Goal: Find specific page/section: Find specific page/section

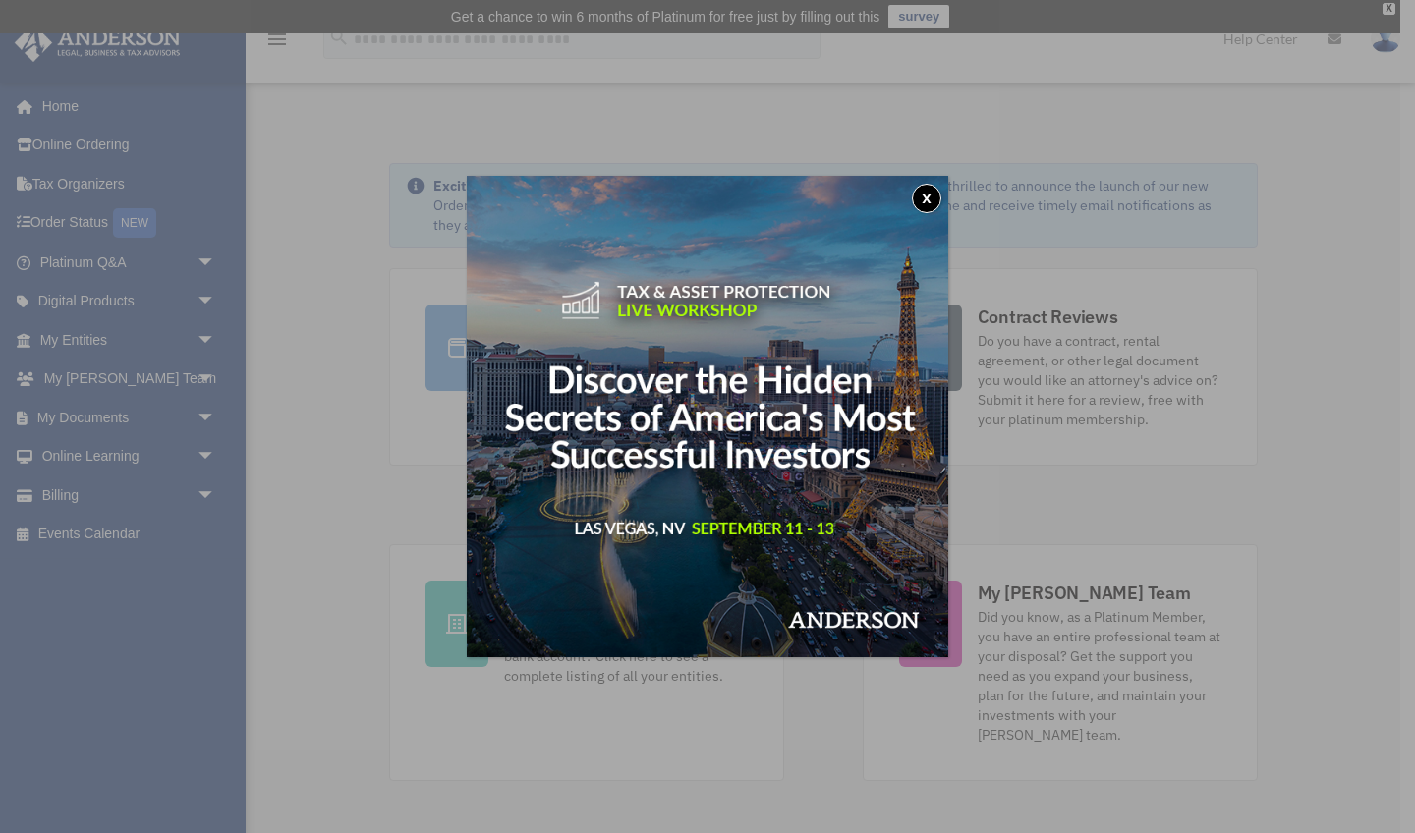
click at [928, 199] on button "x" at bounding box center [926, 198] width 29 height 29
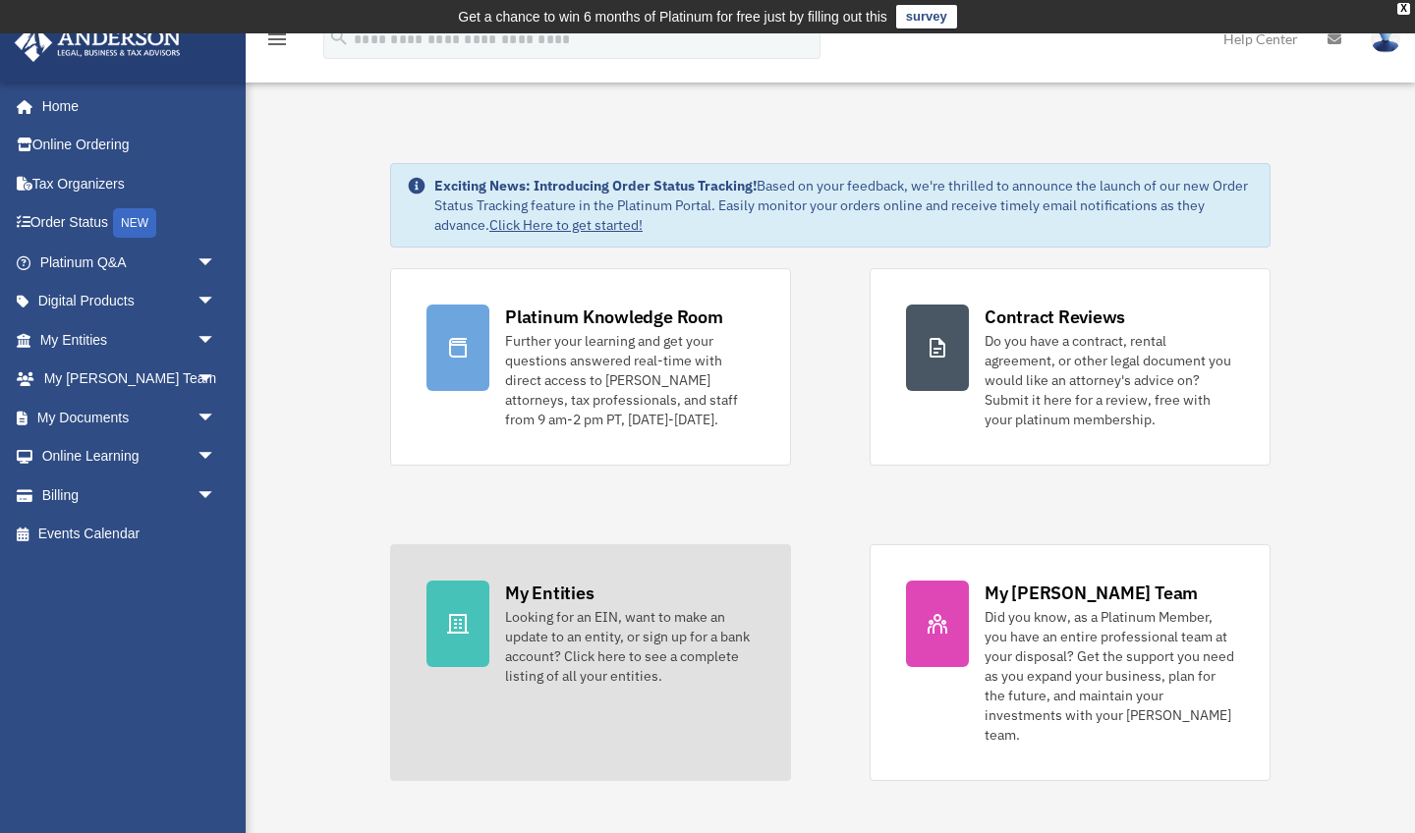
click at [615, 622] on div "Looking for an EIN, want to make an update to an entity, or sign up for a bank …" at bounding box center [630, 646] width 250 height 79
click at [468, 615] on icon at bounding box center [458, 624] width 24 height 24
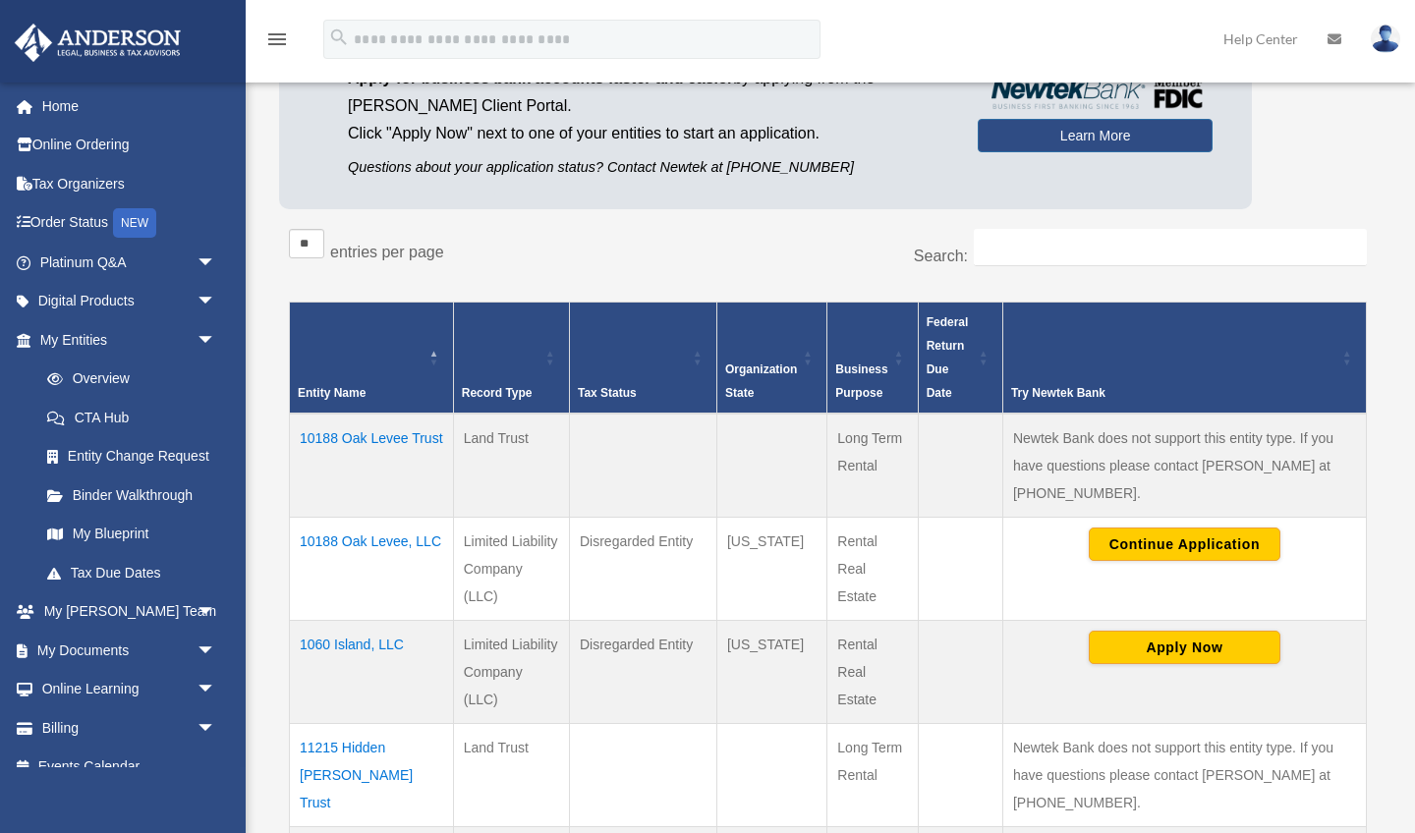
scroll to position [242, 0]
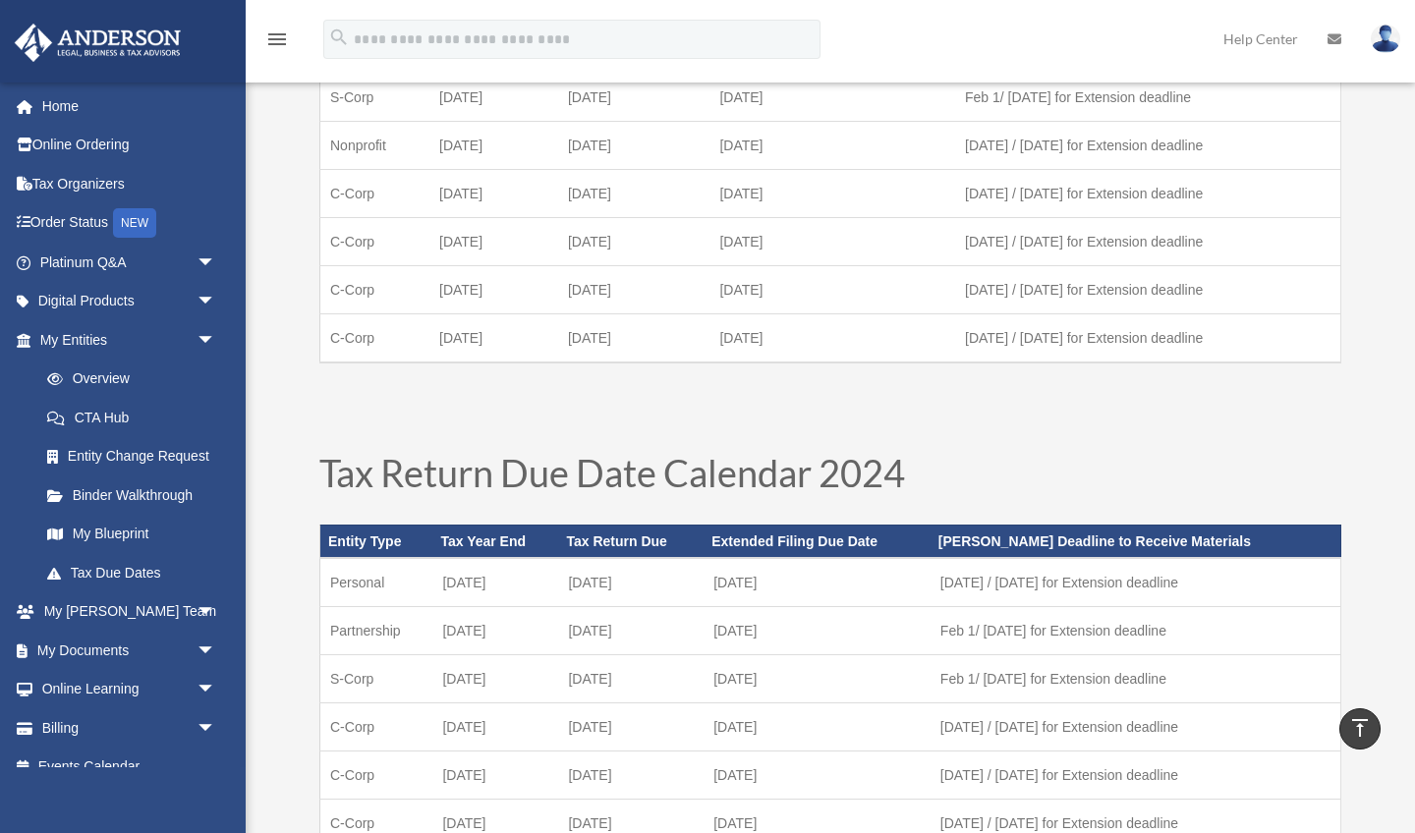
scroll to position [184, 0]
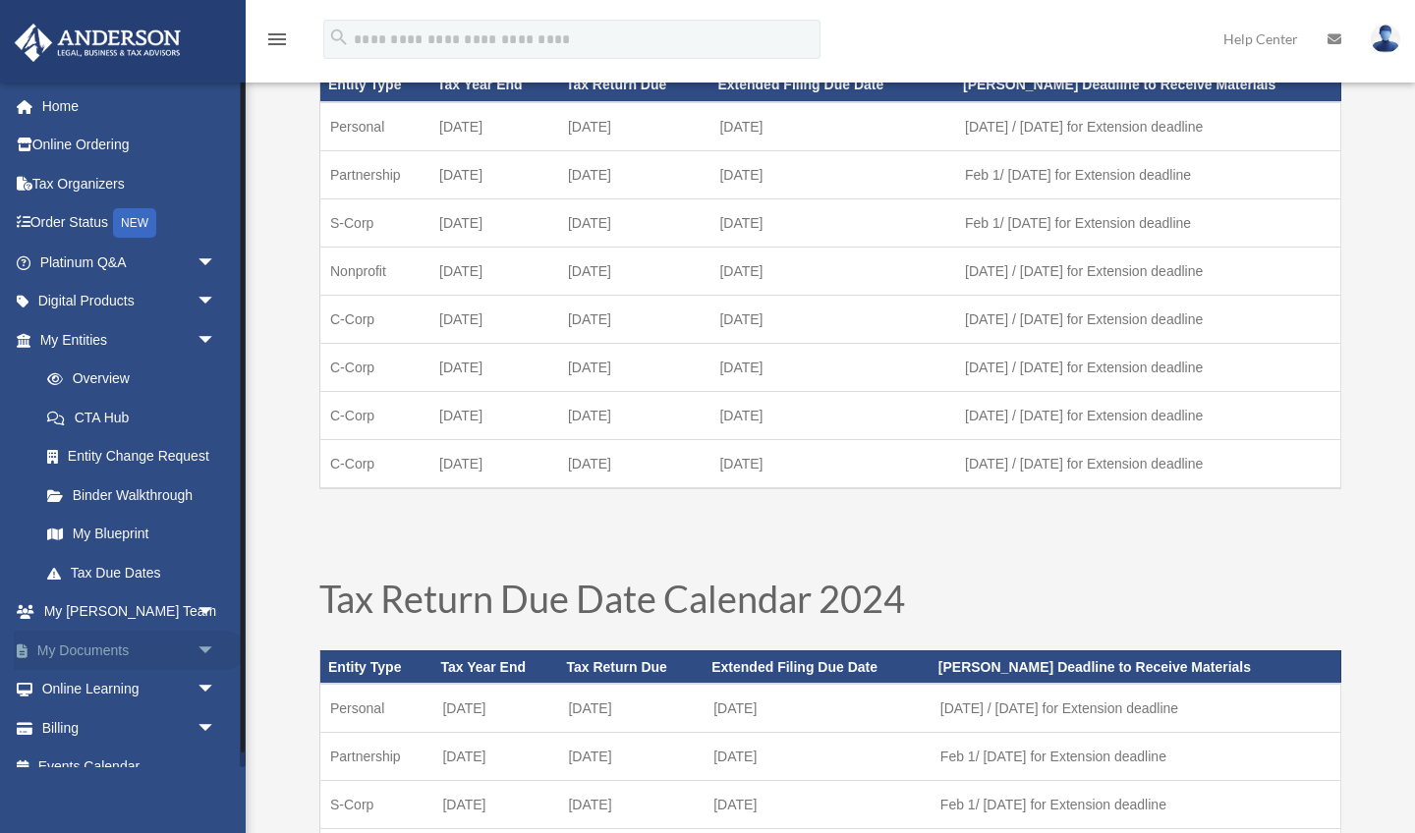
click at [132, 635] on link "My Documents arrow_drop_down" at bounding box center [130, 650] width 232 height 39
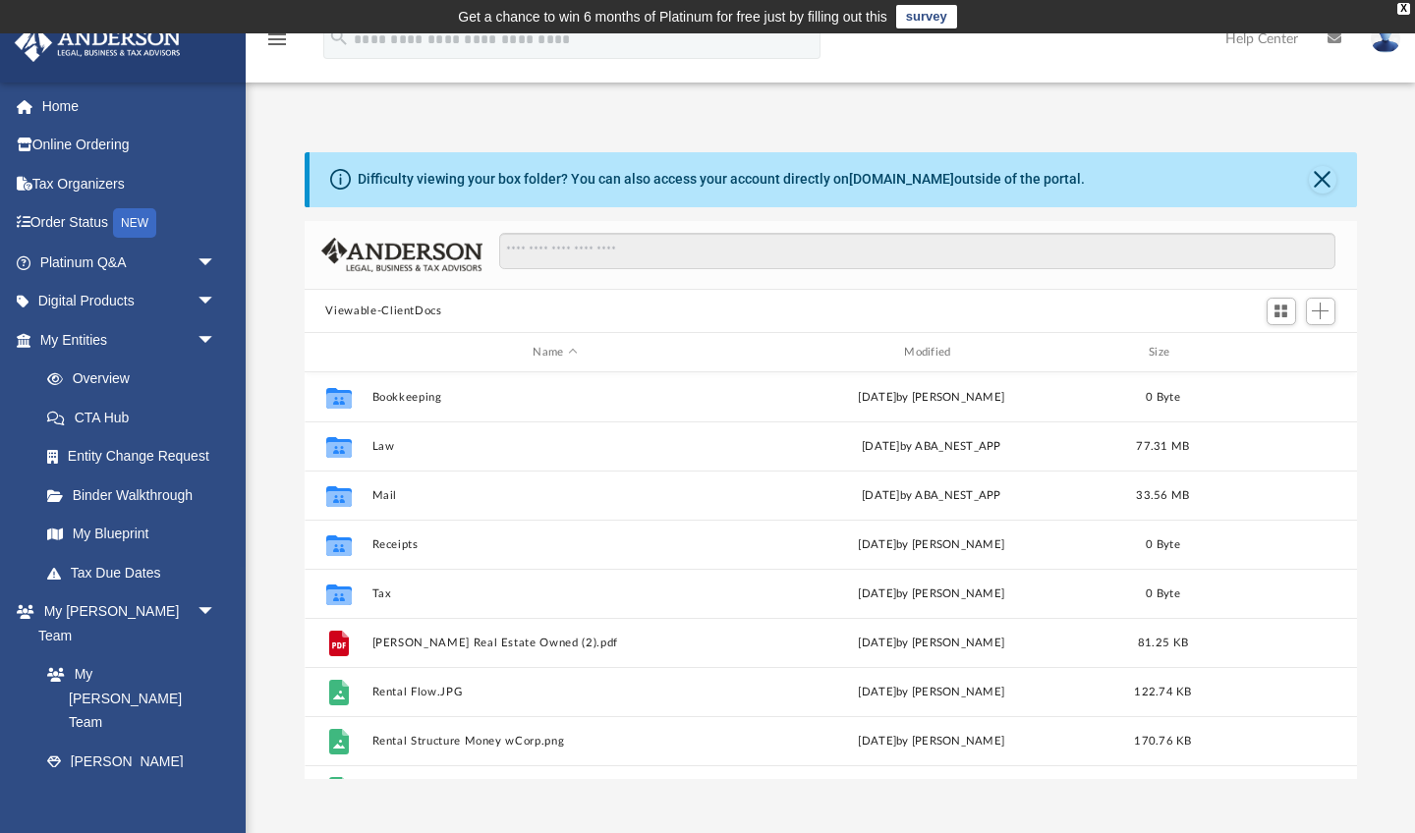
scroll to position [447, 1053]
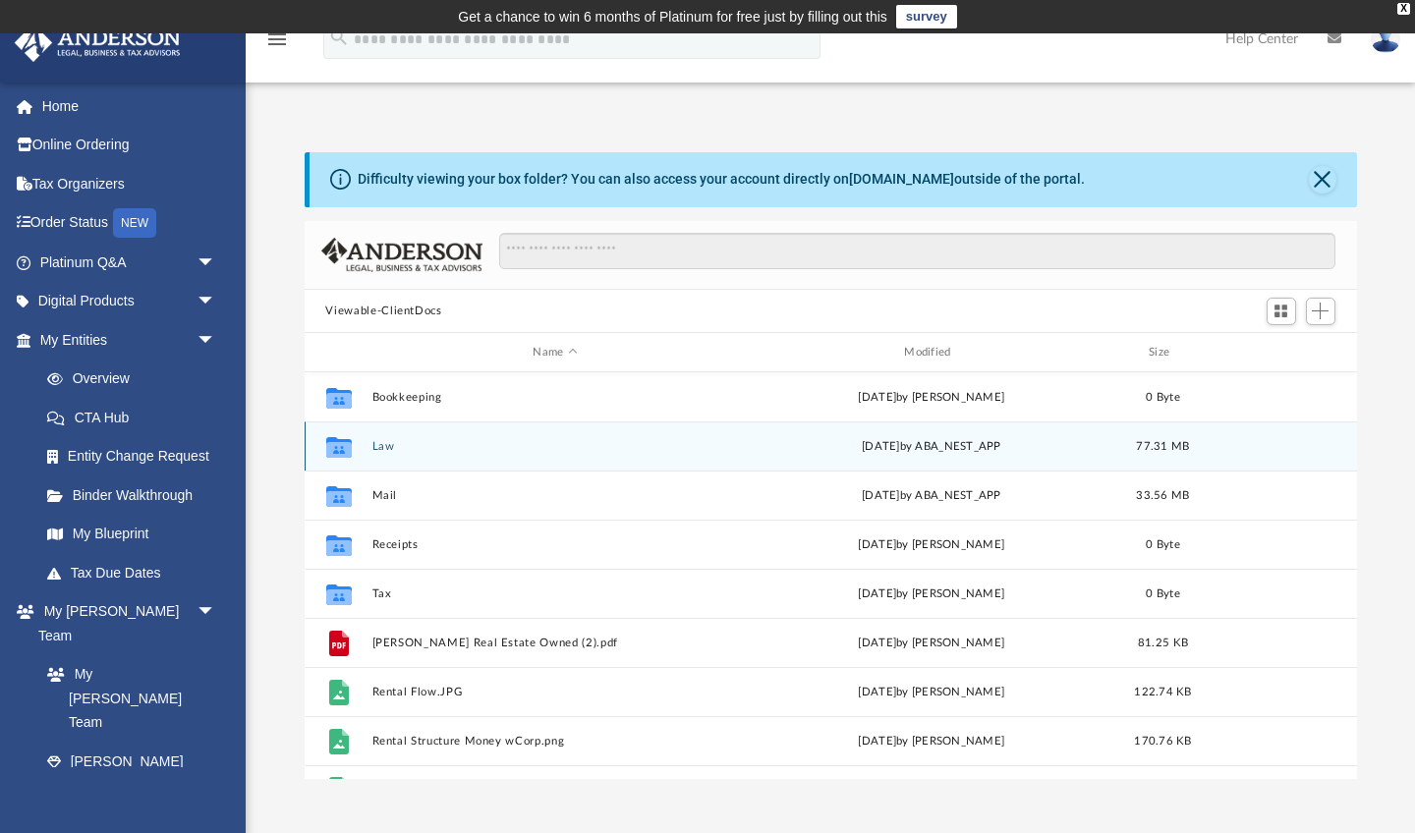
click at [394, 450] on button "Law" at bounding box center [555, 446] width 368 height 13
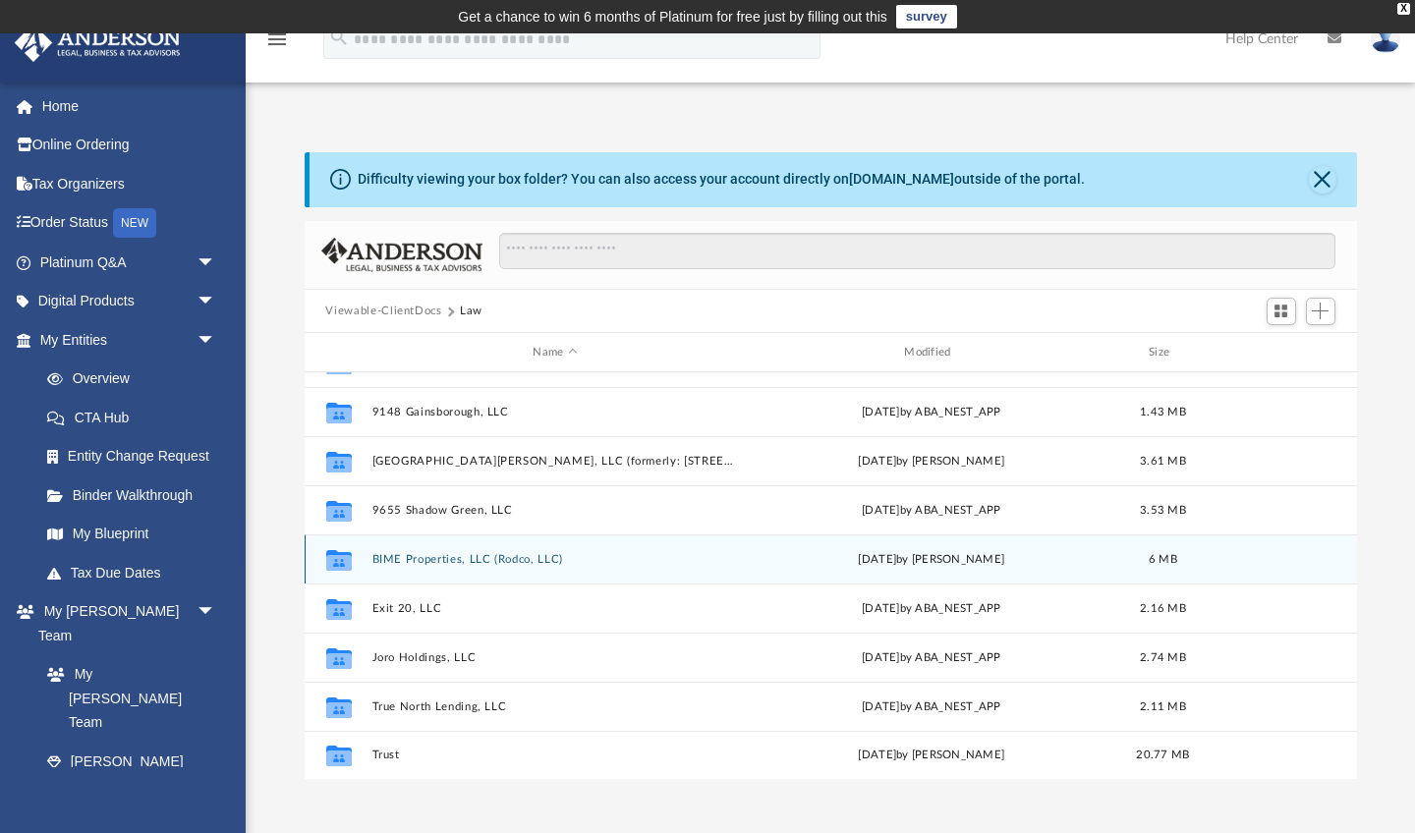
scroll to position [526, 0]
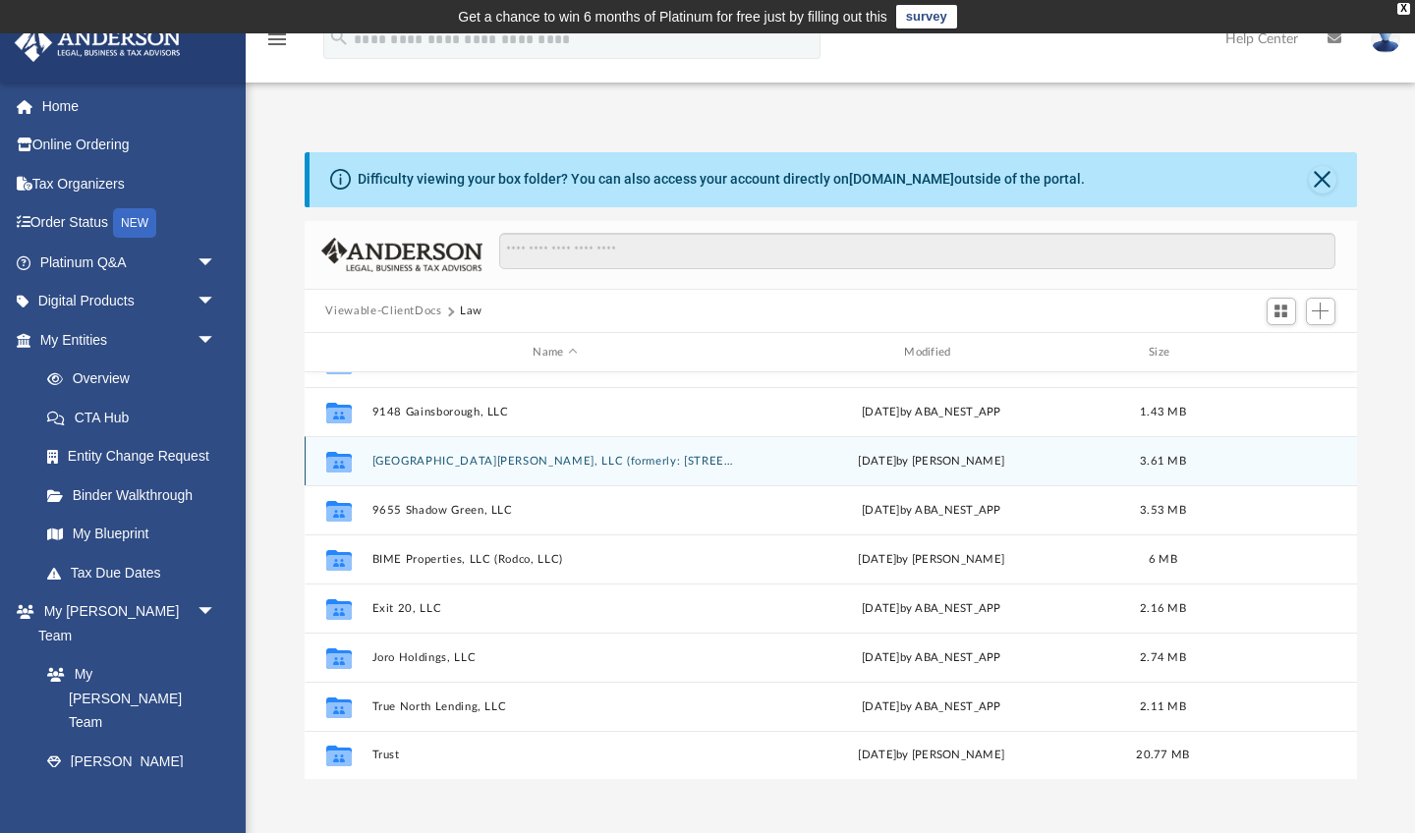
click at [491, 463] on button "9370 Barley Mills, LLC (formerly: 6753 Quail Hollow #2, LLC)" at bounding box center [555, 461] width 368 height 13
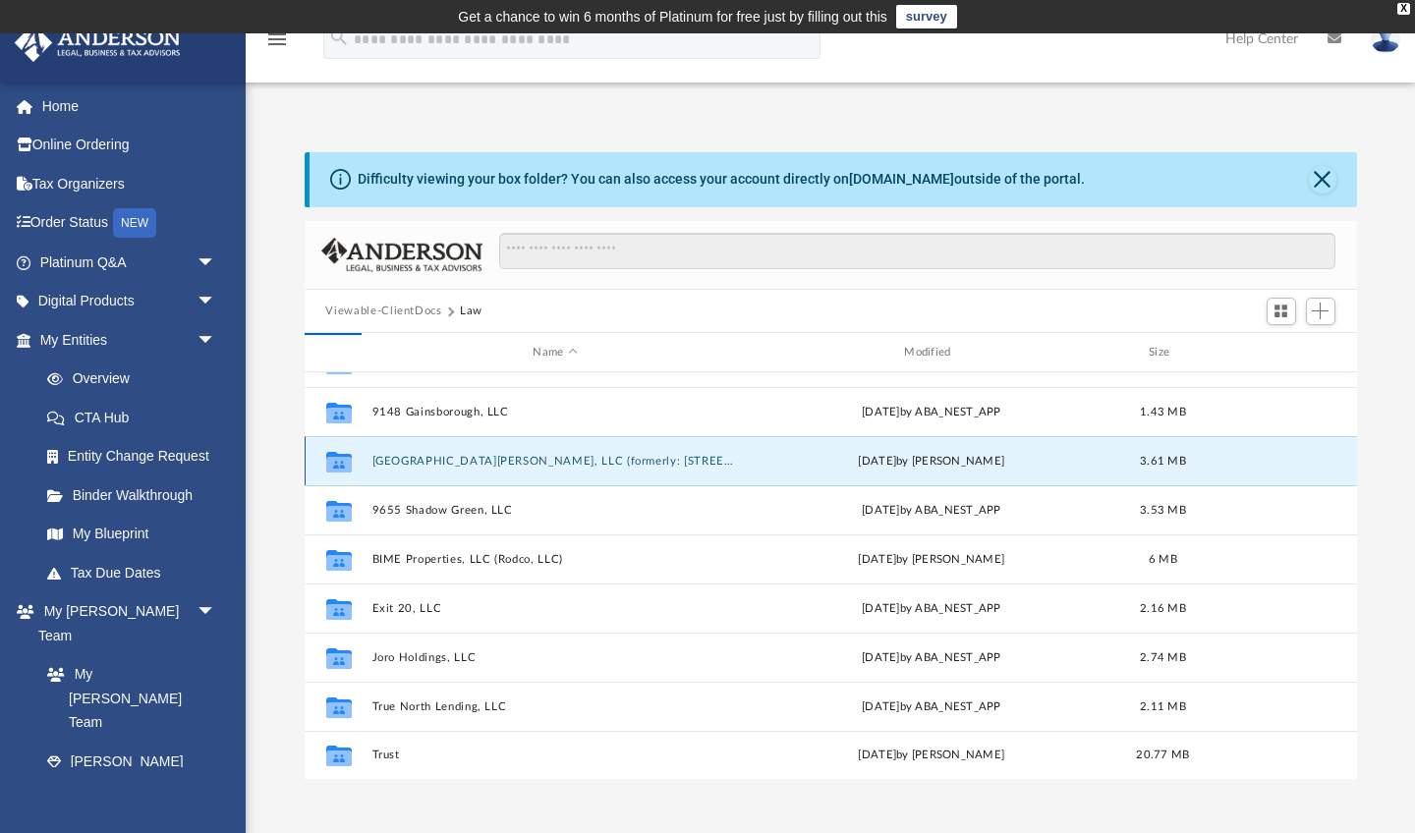
scroll to position [0, 0]
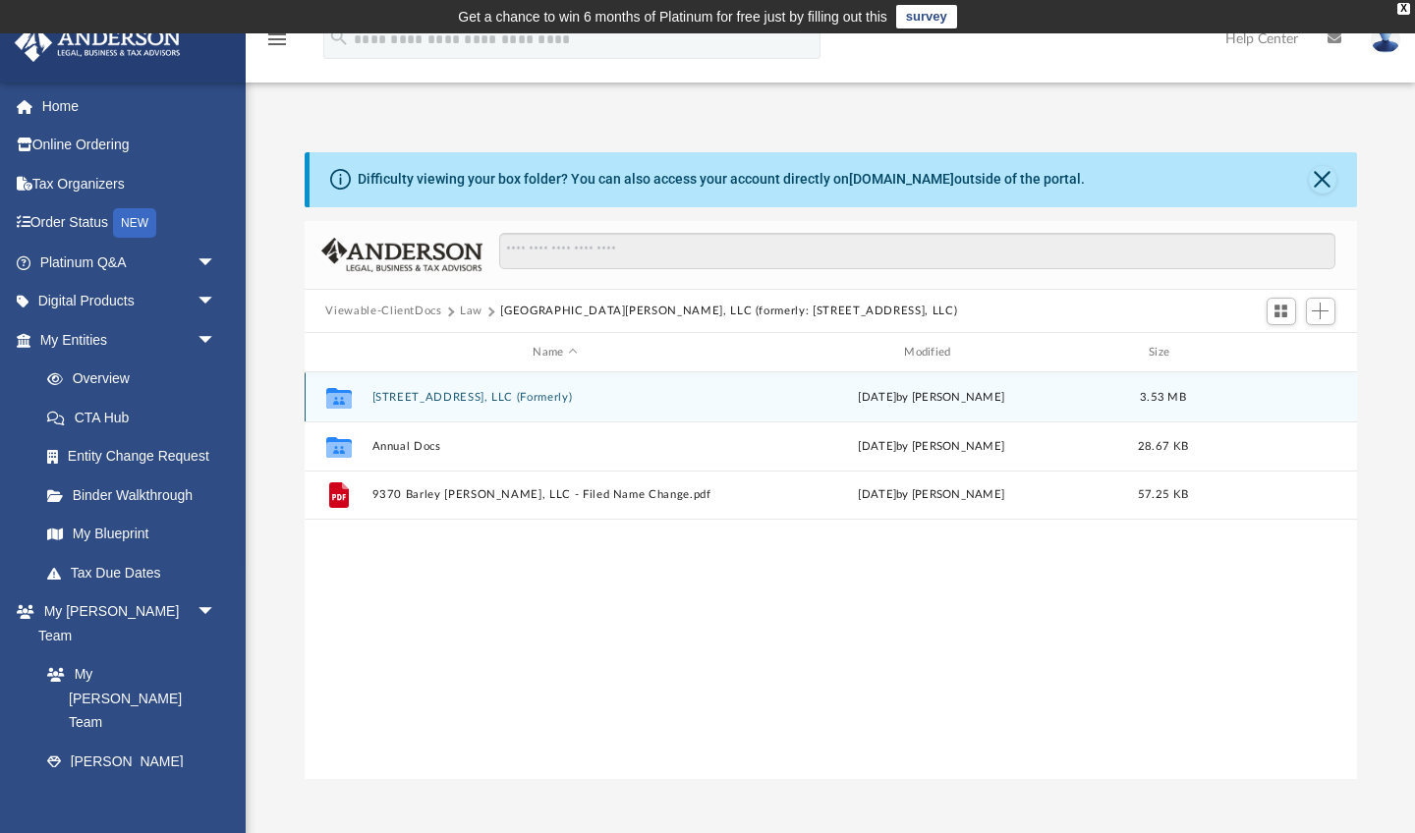
click at [432, 398] on button "6753 Quail Hollow #2, LLC (Formerly)" at bounding box center [555, 397] width 368 height 13
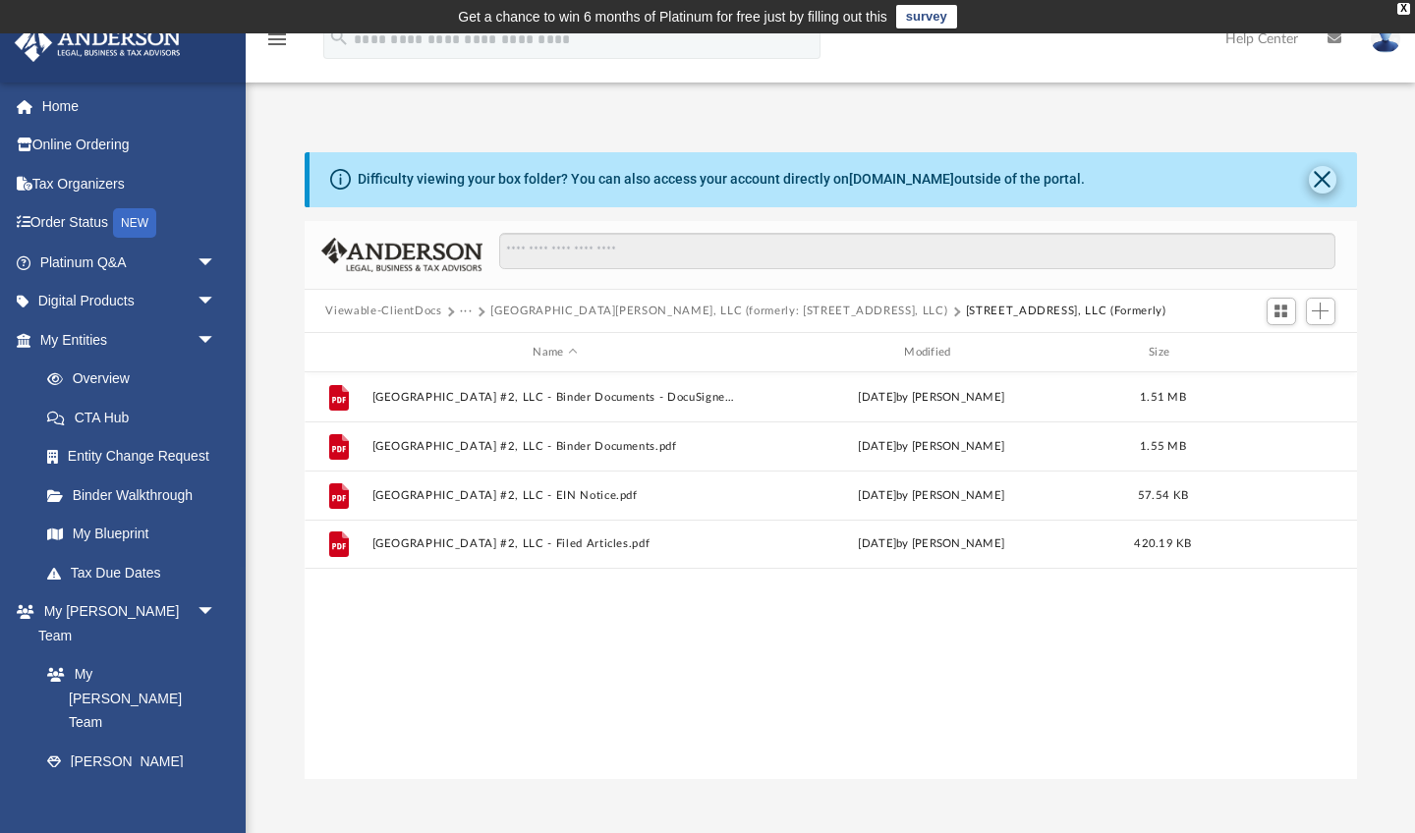
click at [1326, 178] on button "Close" at bounding box center [1323, 180] width 28 height 28
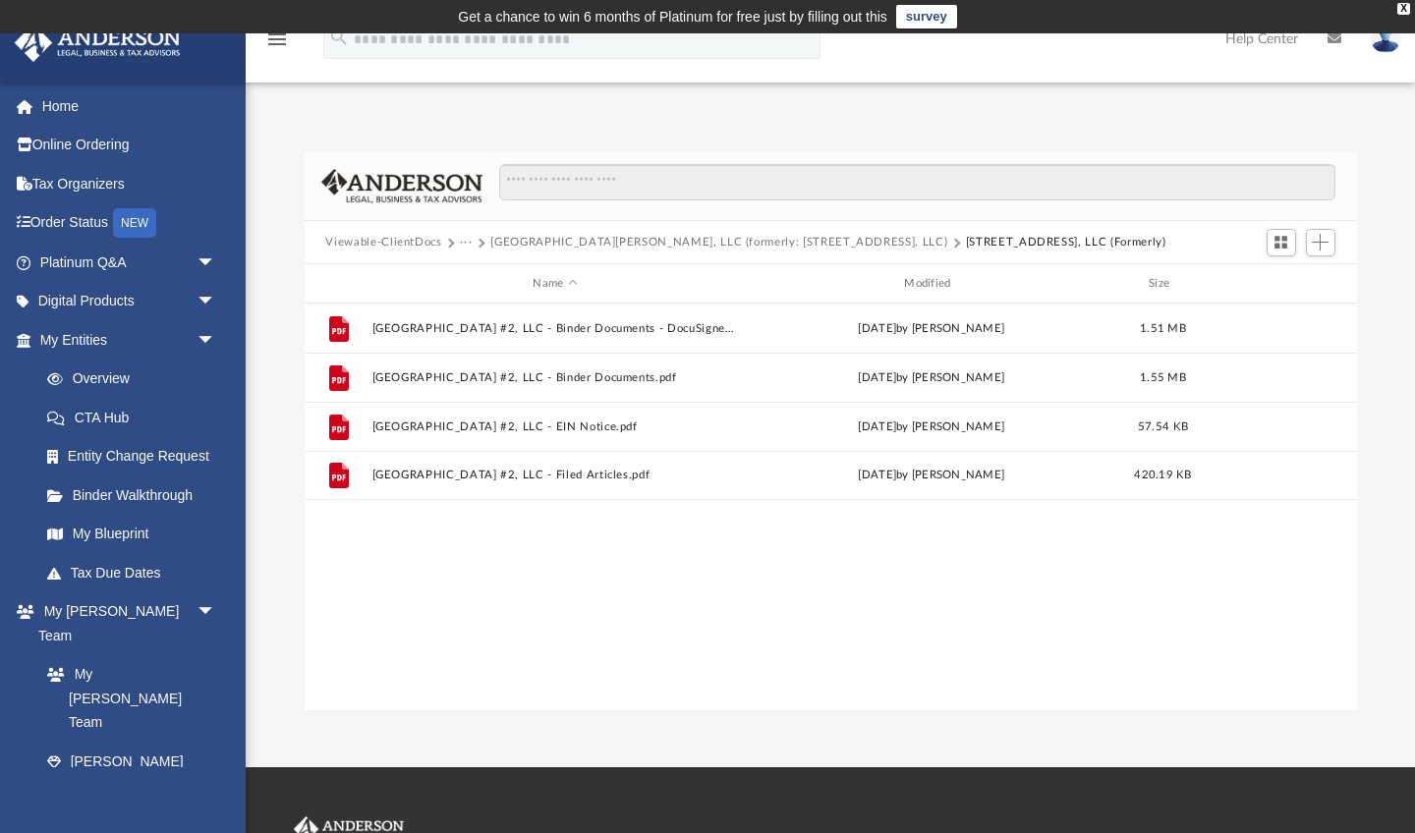
click at [545, 246] on button "9370 Barley Mills, LLC (formerly: 6753 Quail Hollow #2, LLC)" at bounding box center [718, 243] width 457 height 18
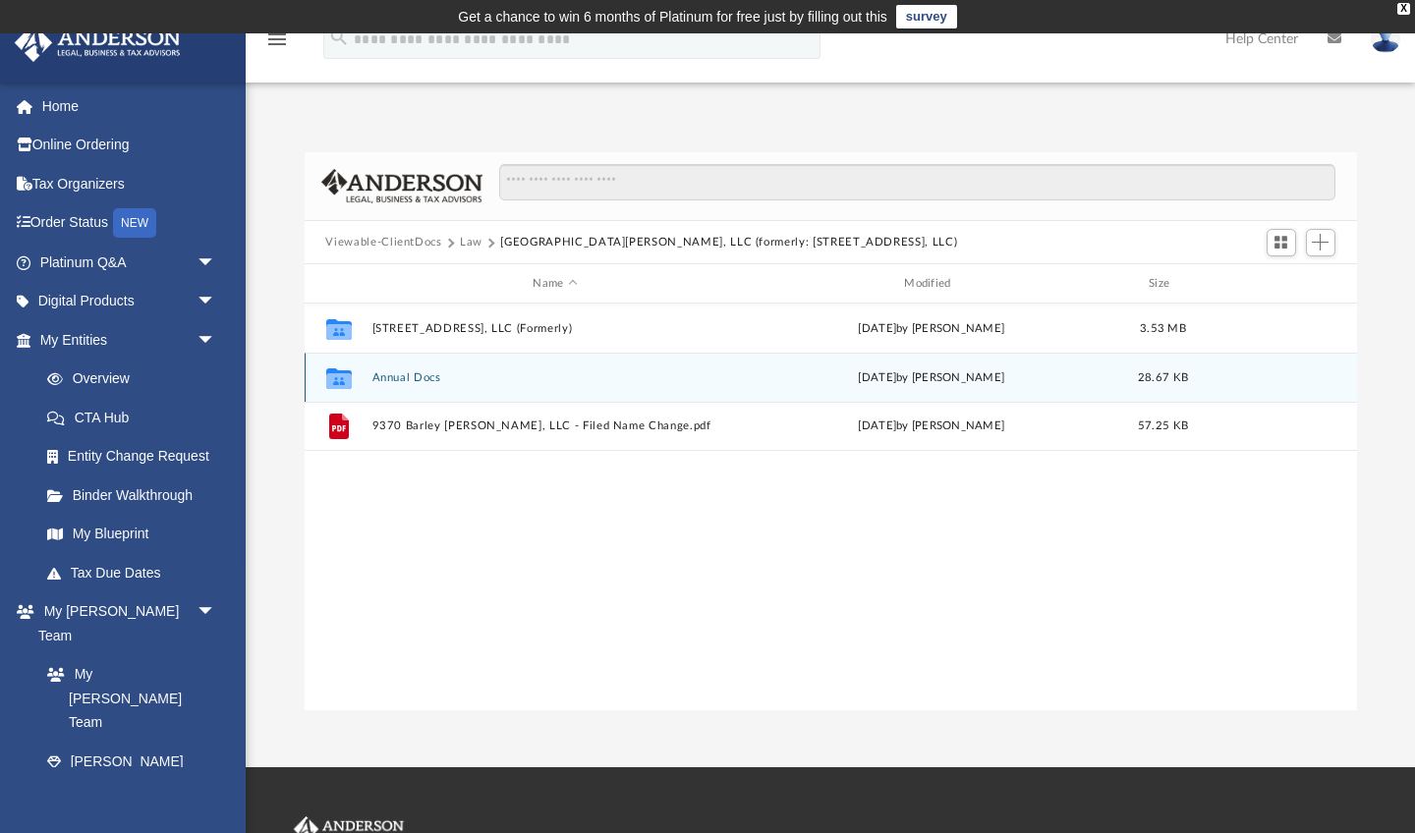
click at [406, 377] on button "Annual Docs" at bounding box center [555, 377] width 368 height 13
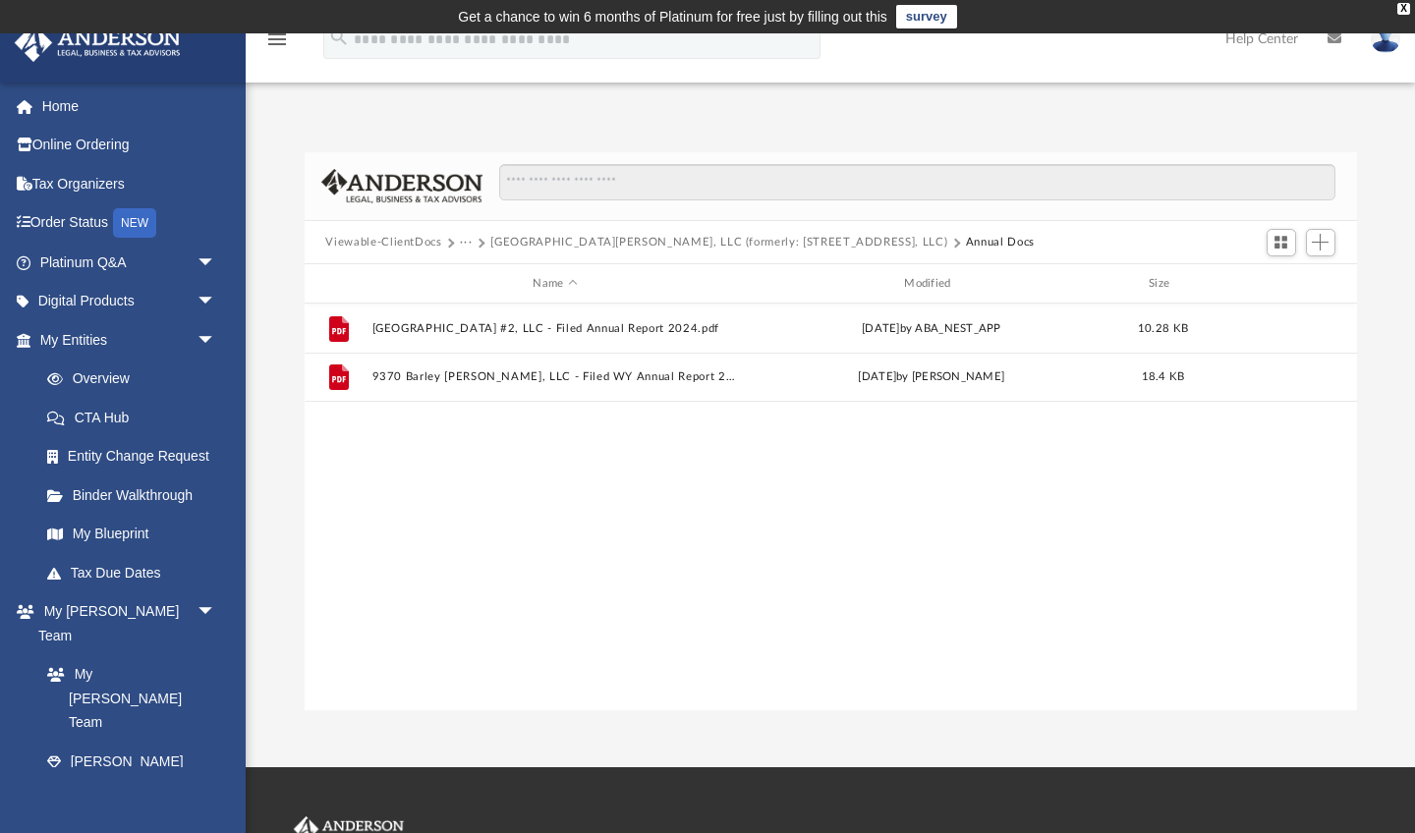
click at [526, 235] on button "9370 Barley Mills, LLC (formerly: 6753 Quail Hollow #2, LLC)" at bounding box center [718, 243] width 457 height 18
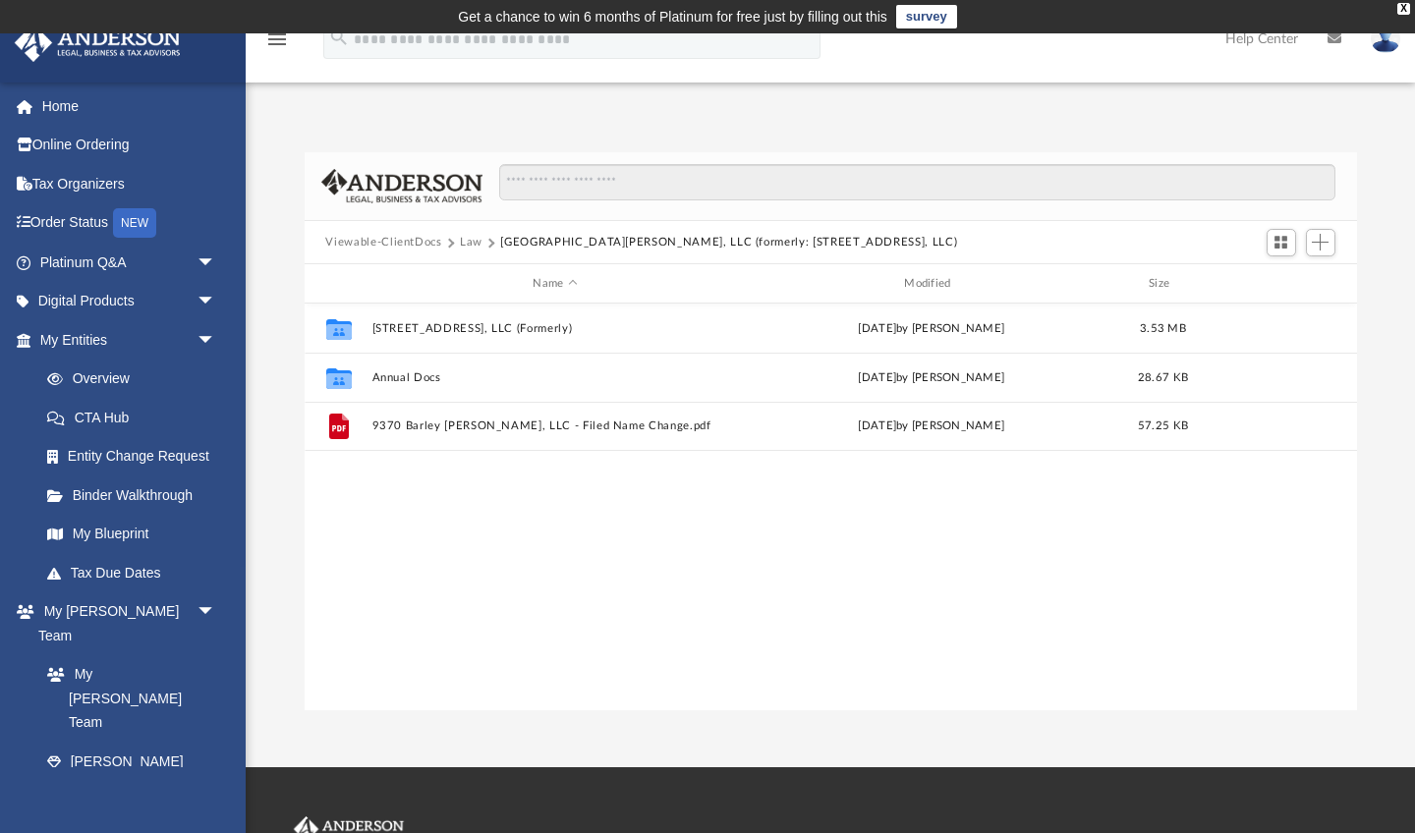
click at [424, 248] on button "Viewable-ClientDocs" at bounding box center [383, 243] width 116 height 18
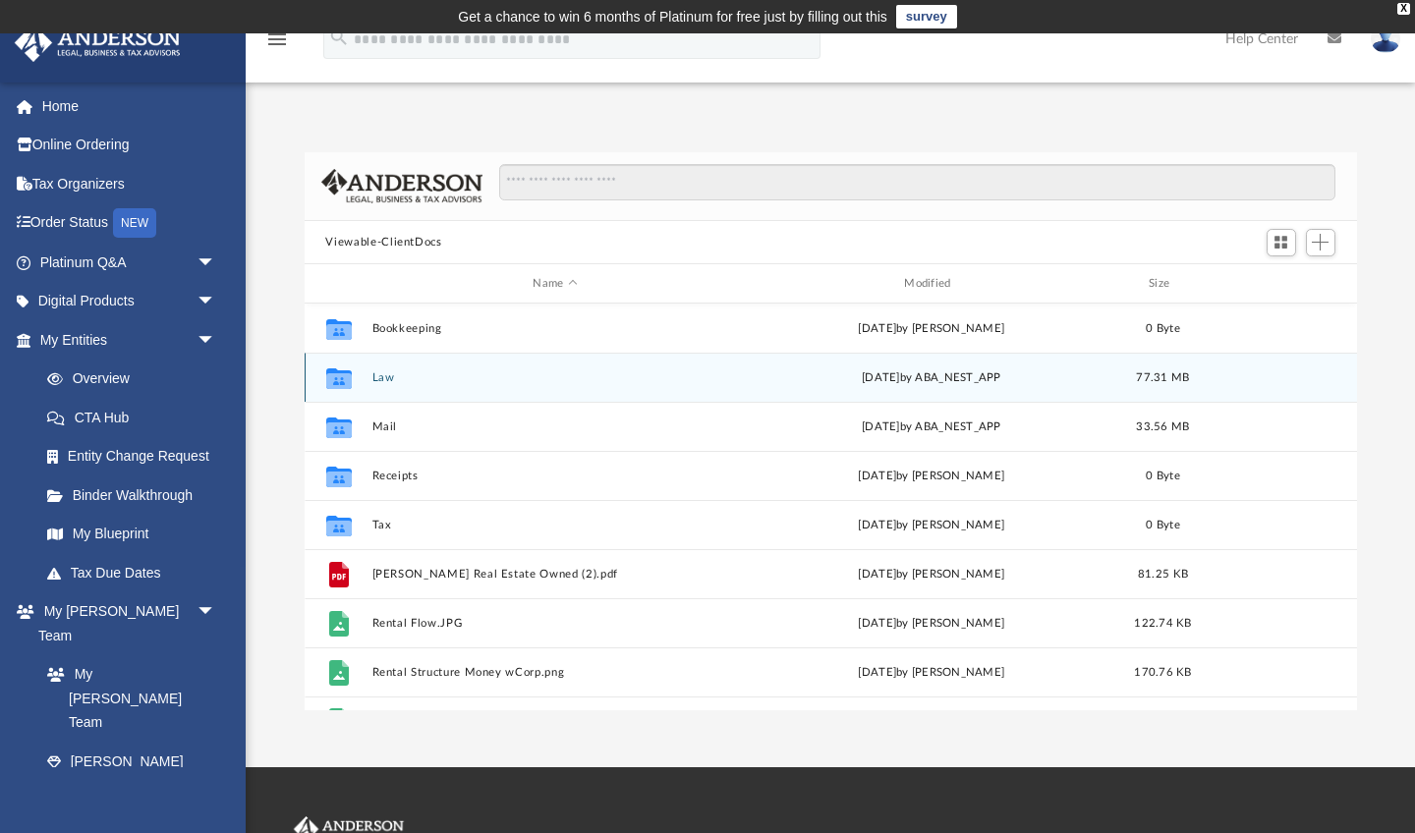
click at [386, 379] on button "Law" at bounding box center [555, 377] width 368 height 13
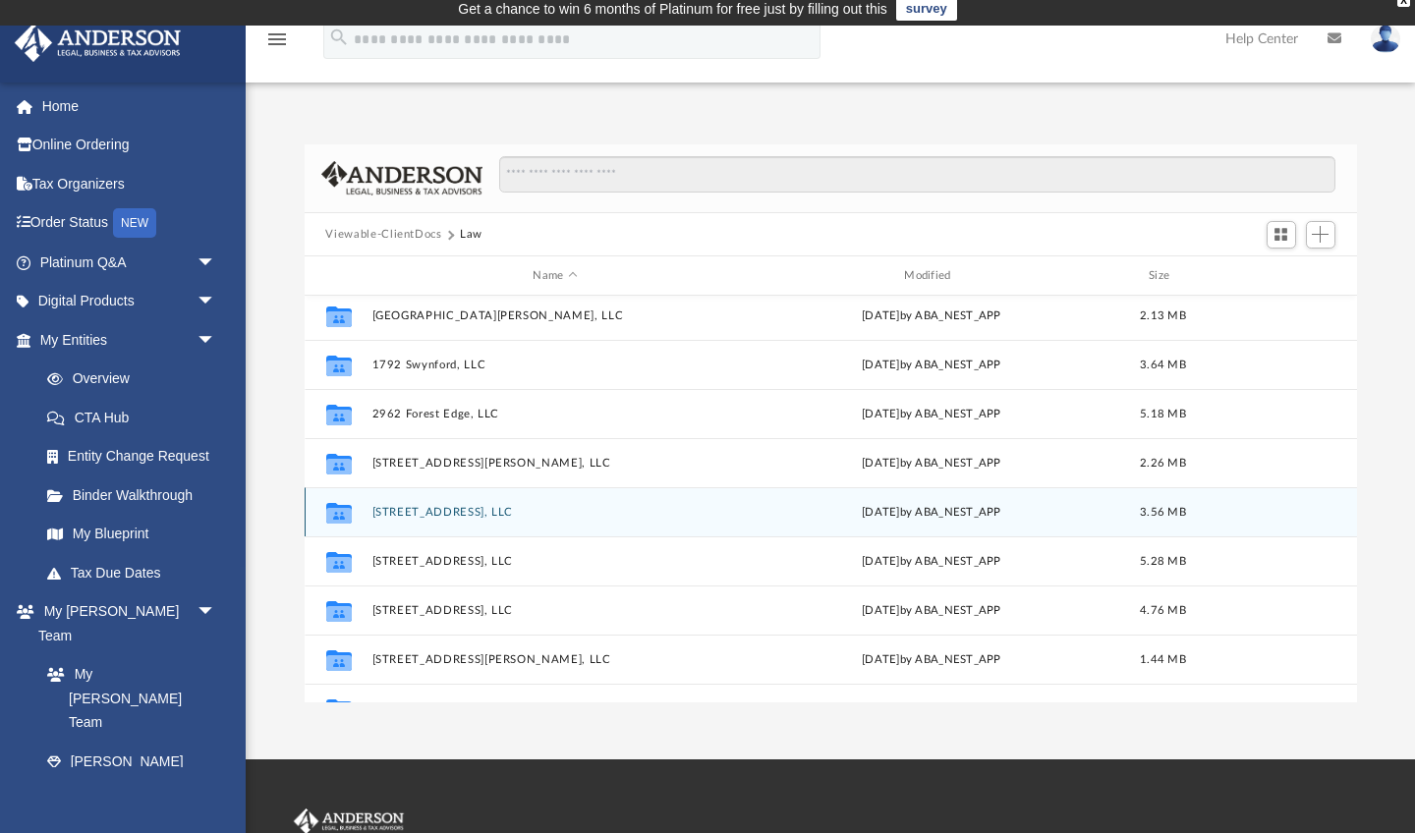
scroll to position [108, 0]
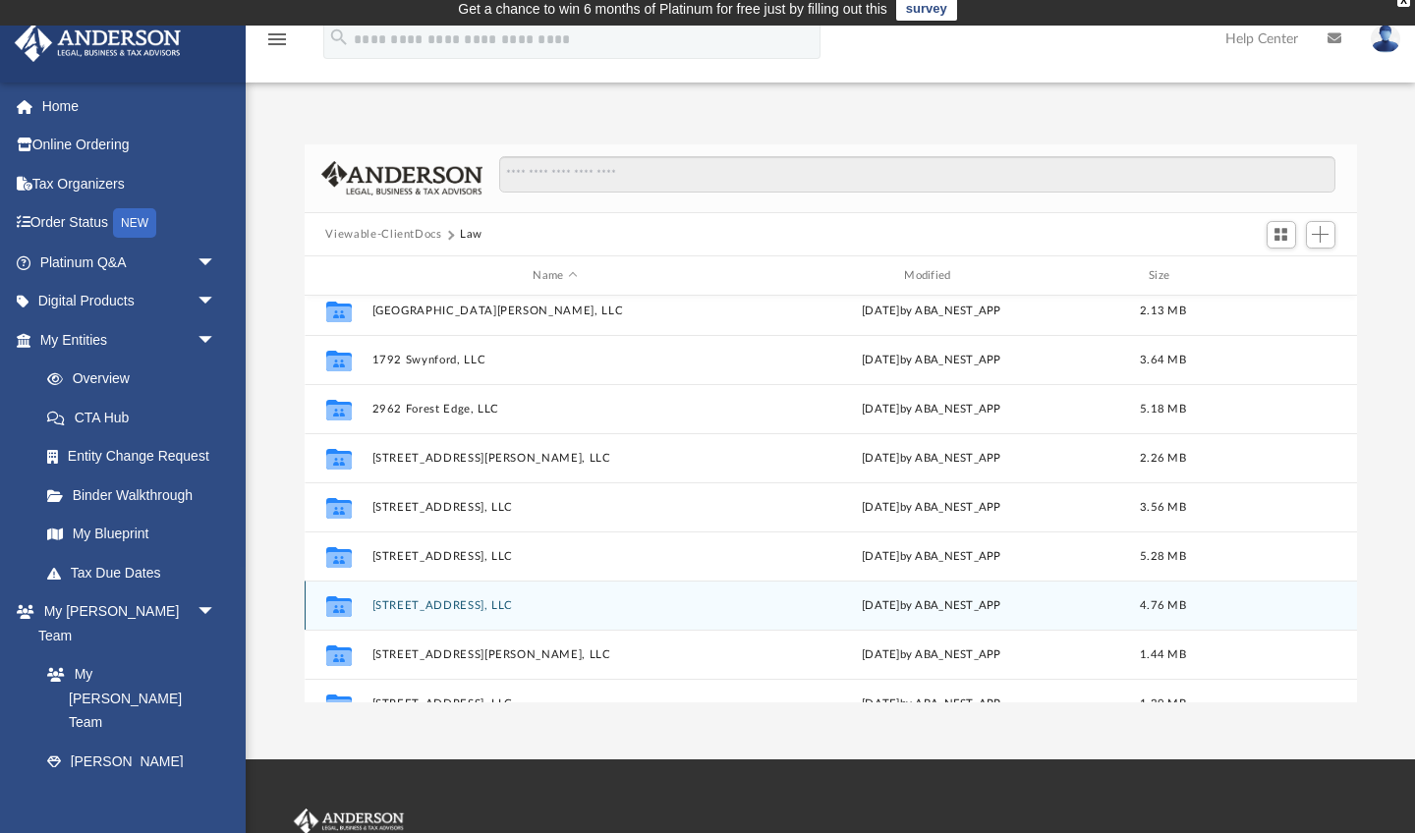
click at [428, 603] on button "[STREET_ADDRESS], LLC" at bounding box center [555, 605] width 368 height 13
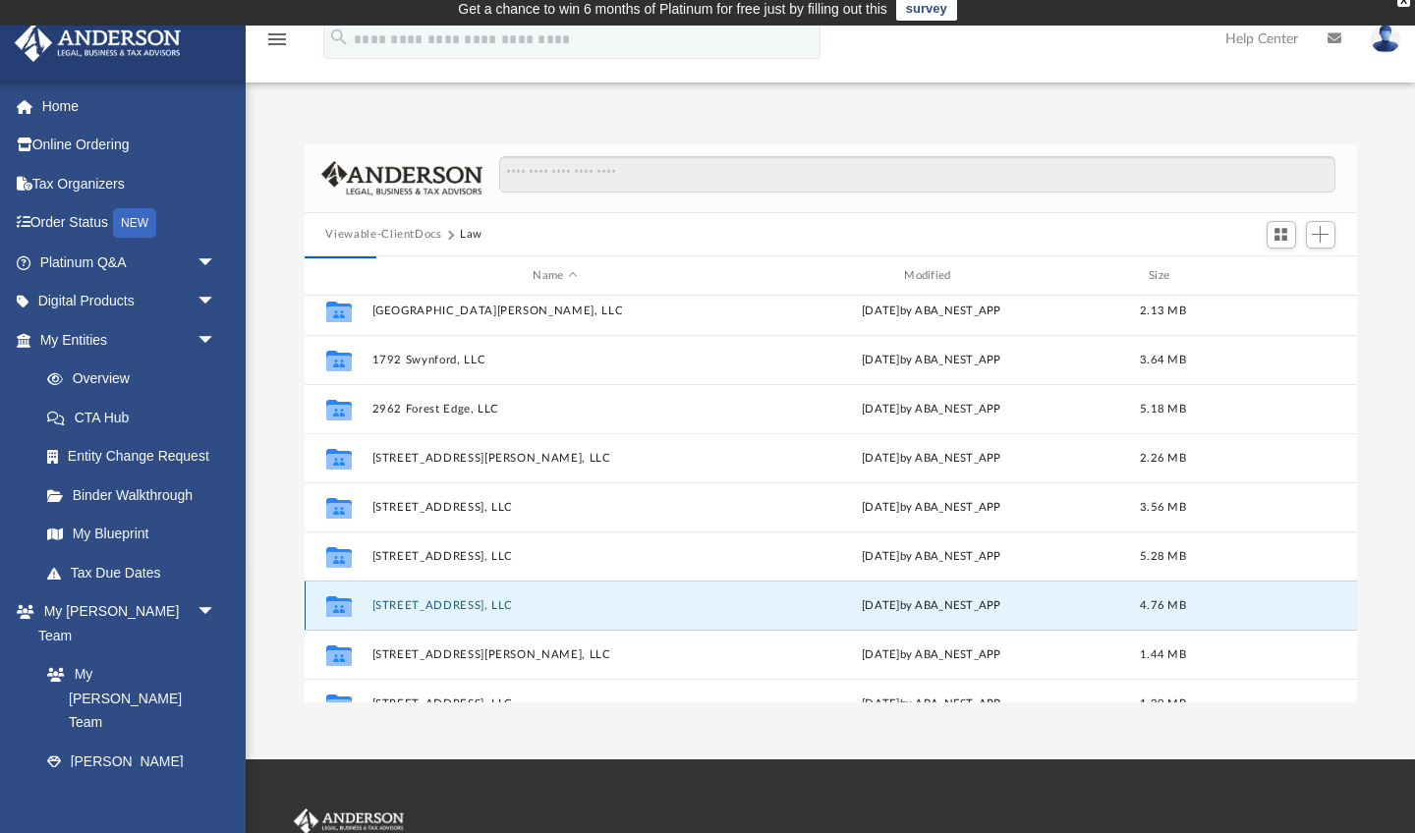
scroll to position [0, 0]
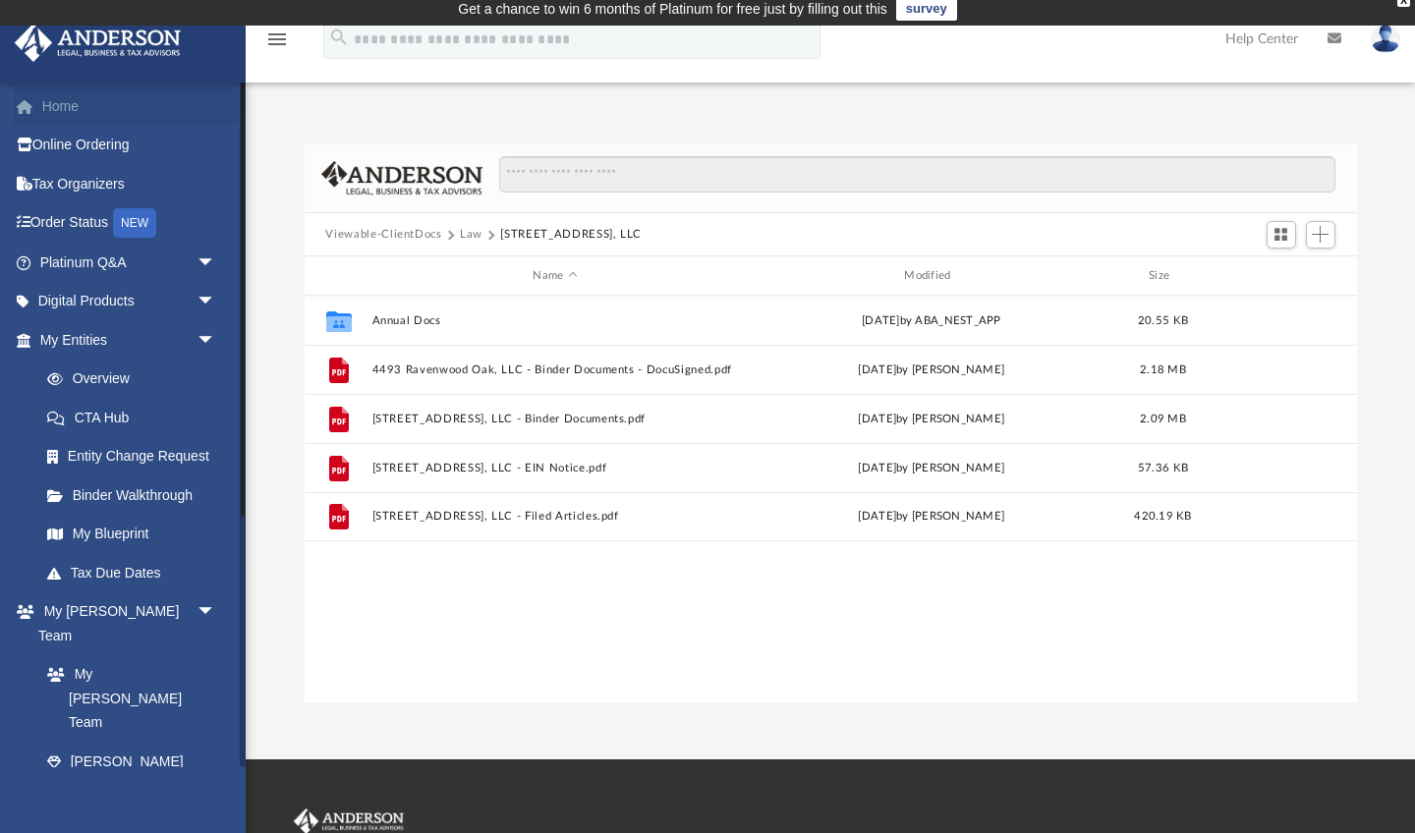
click at [56, 100] on link "Home" at bounding box center [130, 105] width 232 height 39
